Goal: Complete application form

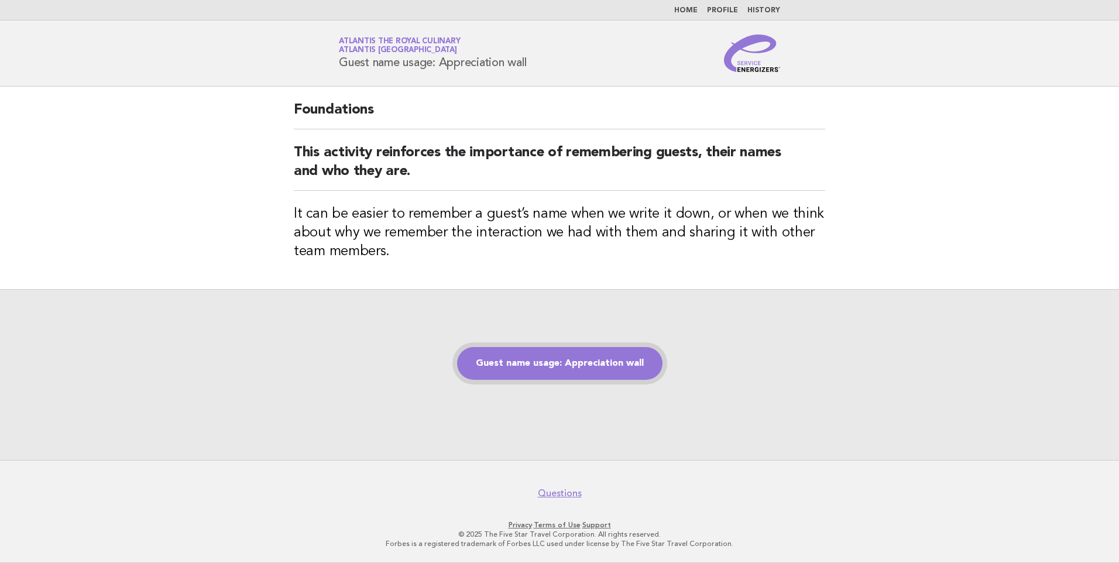
click at [553, 364] on link "Guest name usage: Appreciation wall" at bounding box center [559, 363] width 205 height 33
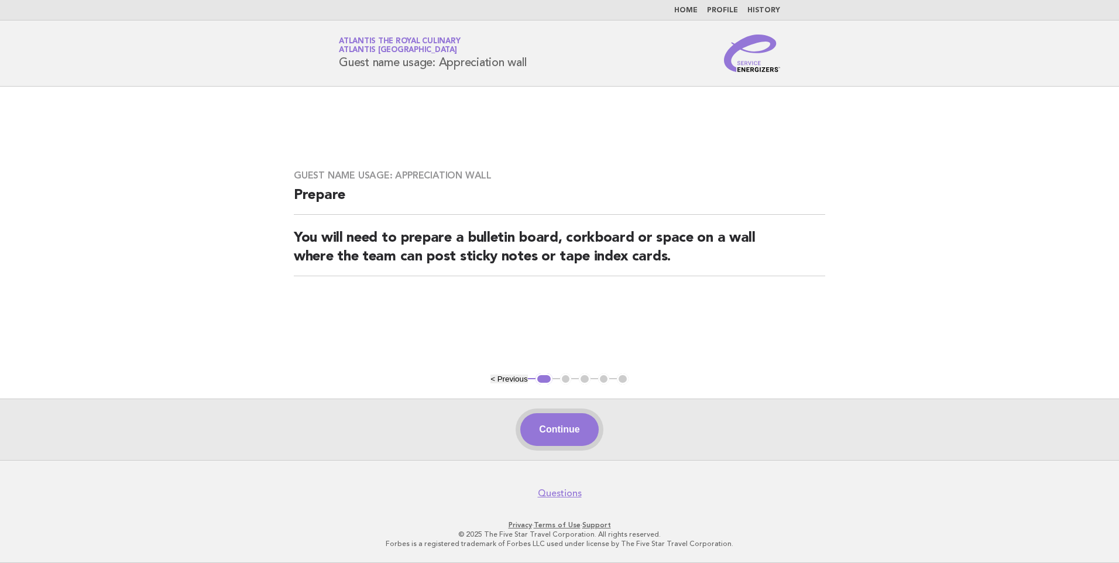
click at [591, 426] on button "Continue" at bounding box center [559, 429] width 78 height 33
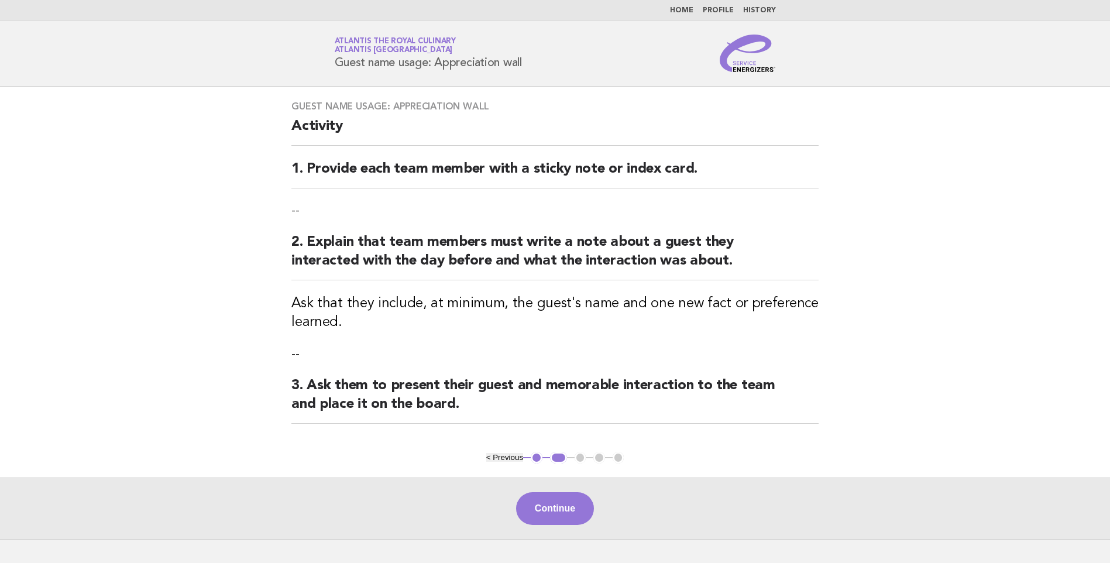
scroll to position [59, 0]
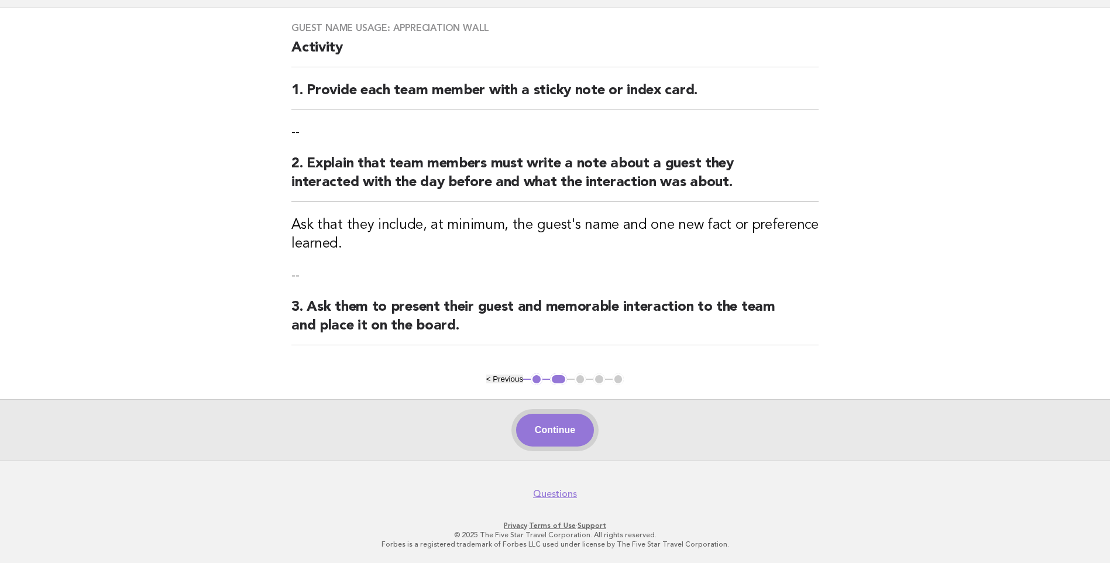
click at [560, 428] on button "Continue" at bounding box center [555, 430] width 78 height 33
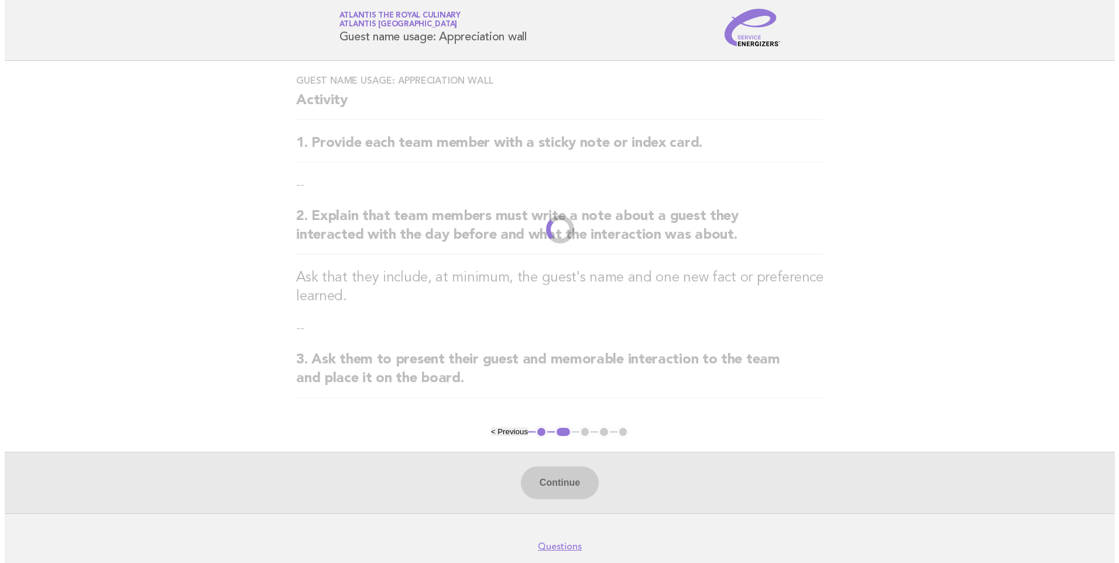
scroll to position [0, 0]
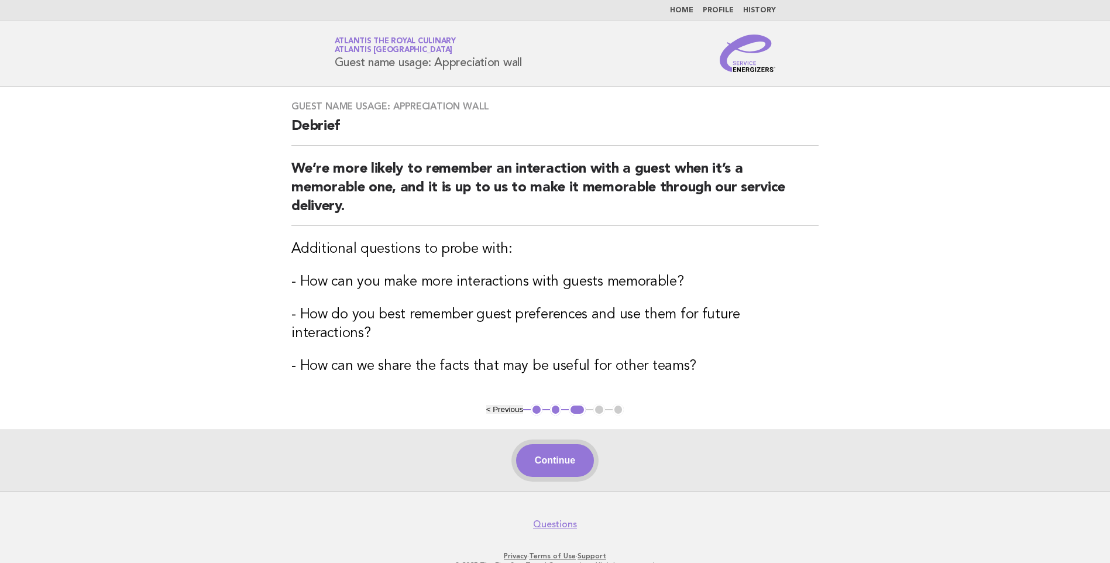
click at [553, 444] on button "Continue" at bounding box center [555, 460] width 78 height 33
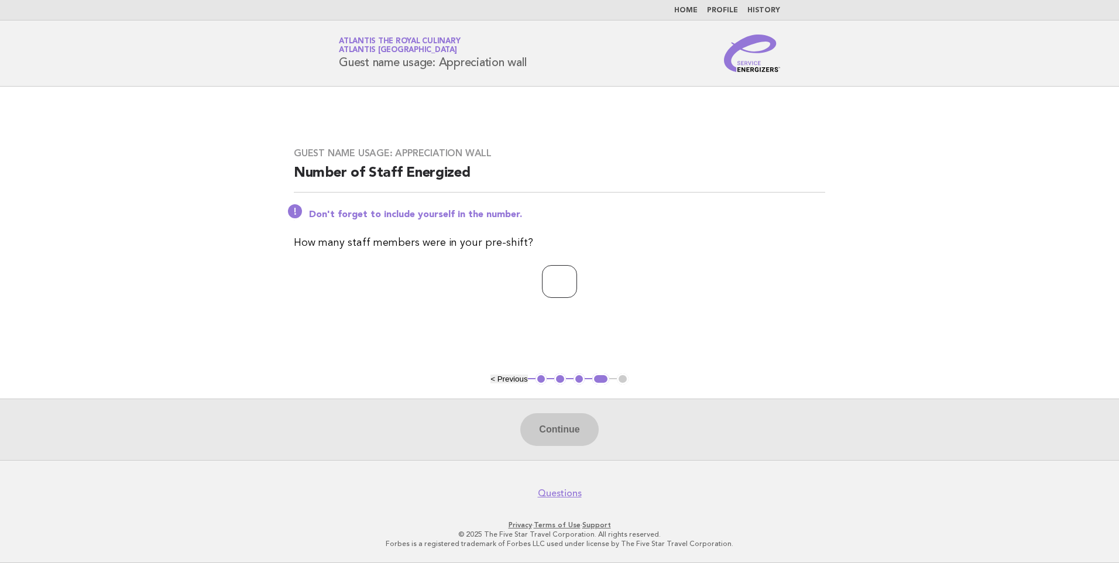
click at [560, 276] on input "number" at bounding box center [559, 281] width 35 height 33
type input "**"
drag, startPoint x: 581, startPoint y: 411, endPoint x: 578, endPoint y: 416, distance: 6.0
click at [580, 413] on div "Continue" at bounding box center [559, 429] width 1119 height 61
click at [578, 416] on button "Continue" at bounding box center [559, 429] width 78 height 33
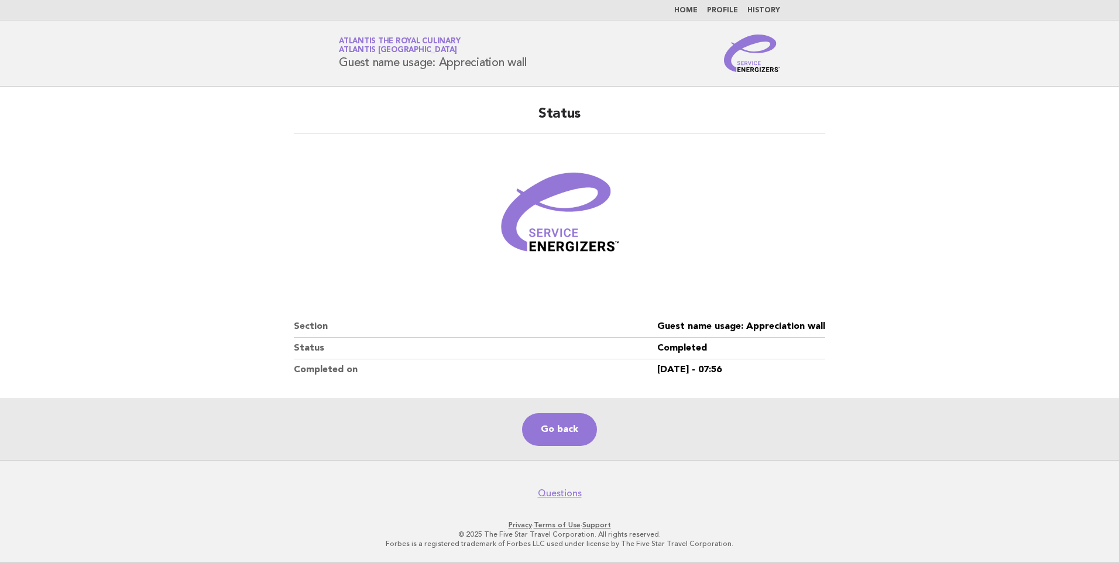
click at [502, 428] on div "Go back" at bounding box center [559, 429] width 1119 height 61
click at [544, 431] on link "Go back" at bounding box center [559, 429] width 75 height 33
